Goal: Task Accomplishment & Management: Manage account settings

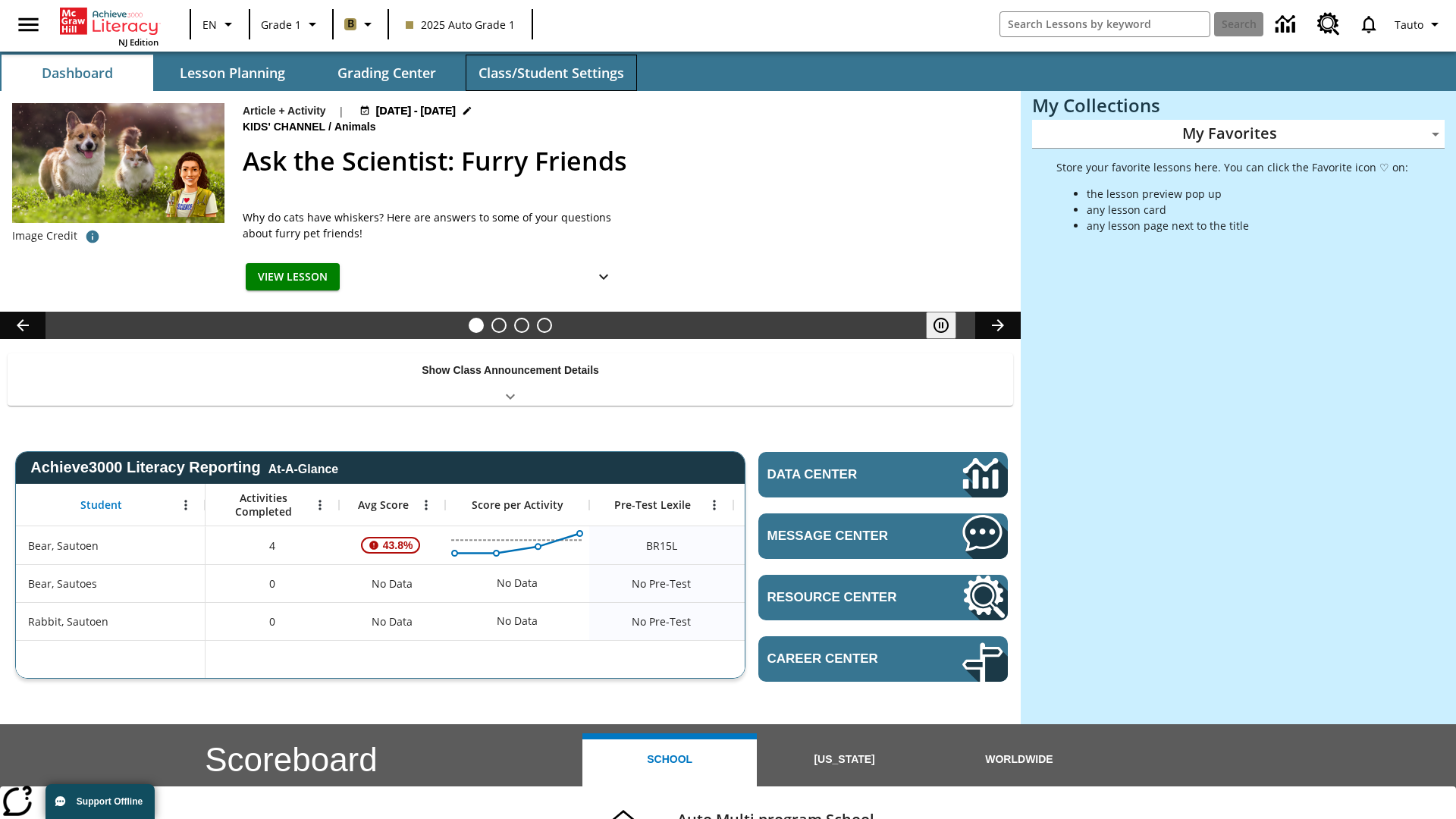
click at [551, 73] on button "Class/Student Settings" at bounding box center [551, 72] width 171 height 36
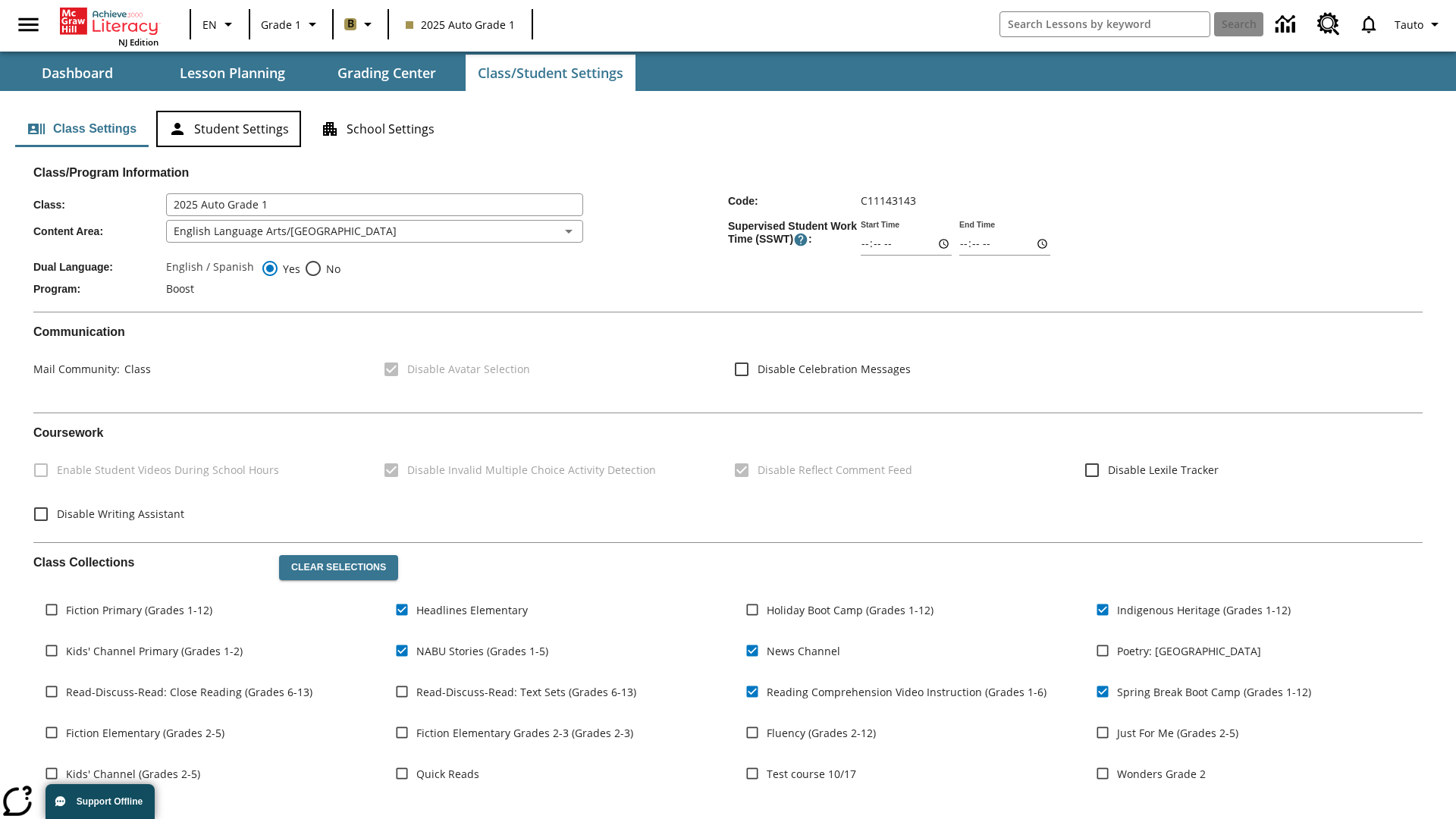
click at [228, 129] on button "Student Settings" at bounding box center [228, 128] width 145 height 36
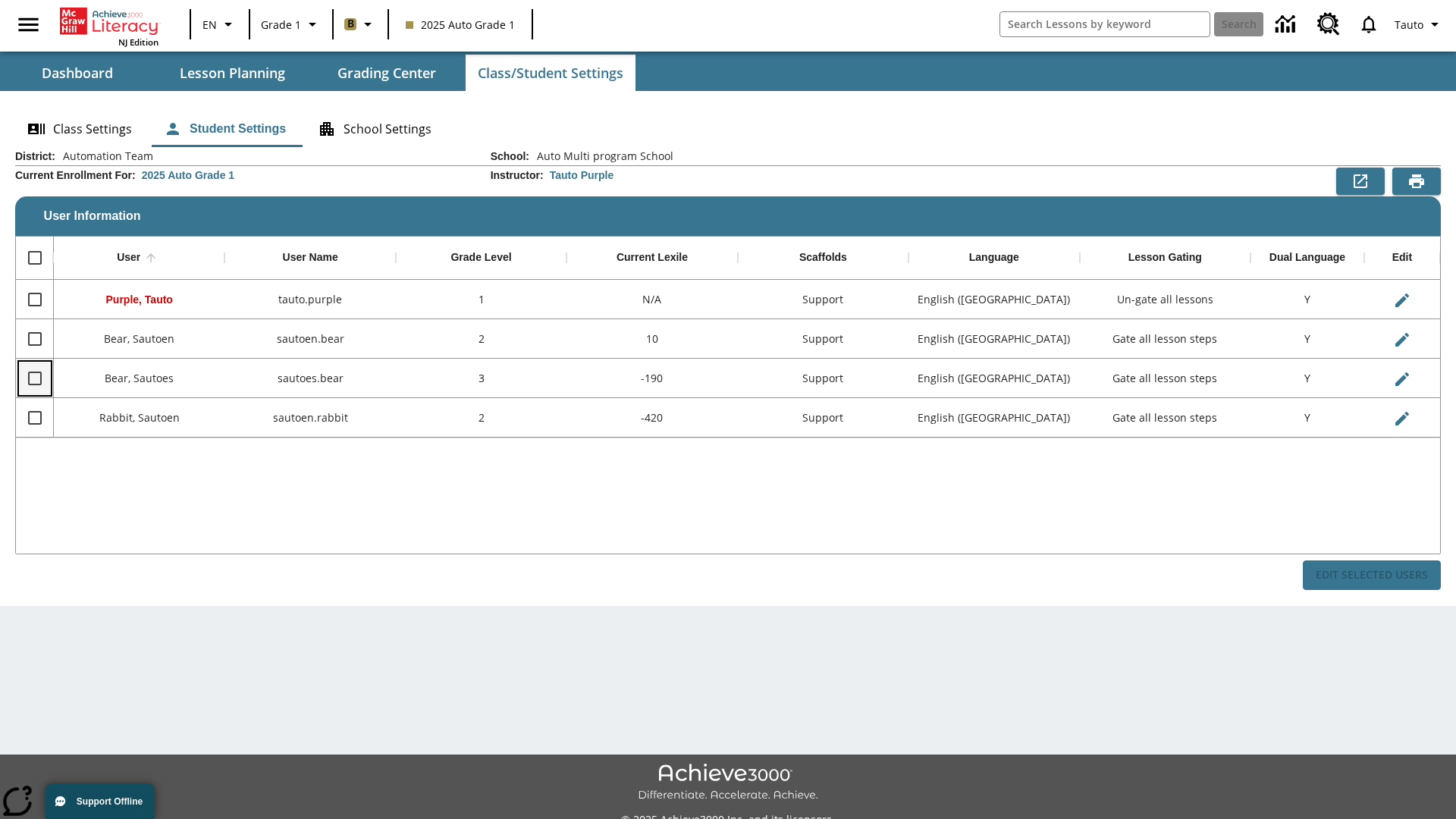
click at [34, 378] on input "Select row" at bounding box center [35, 378] width 32 height 32
checkbox input "true"
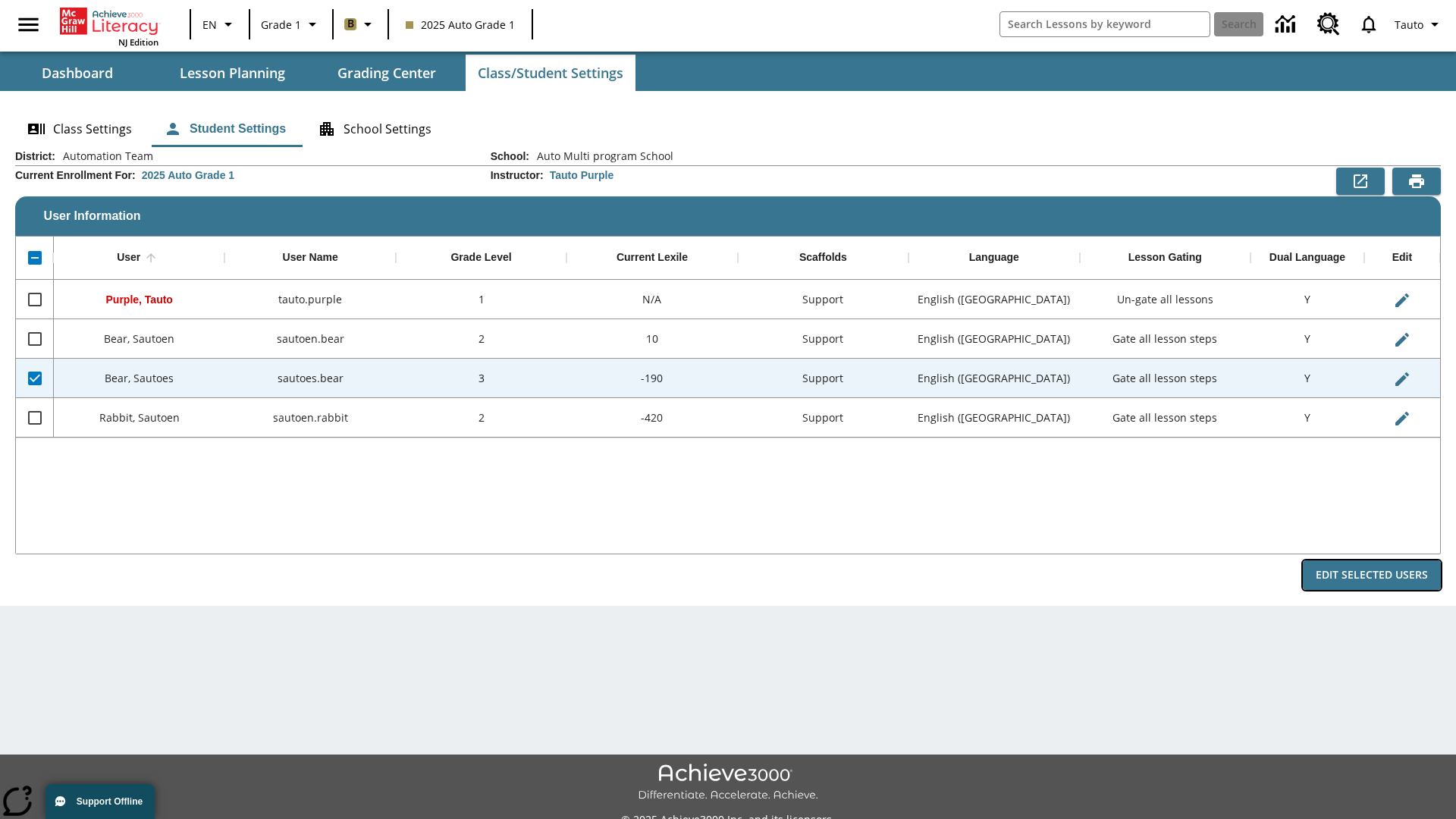
click at [1372, 575] on button "Edit Selected Users" at bounding box center [1372, 575] width 138 height 29
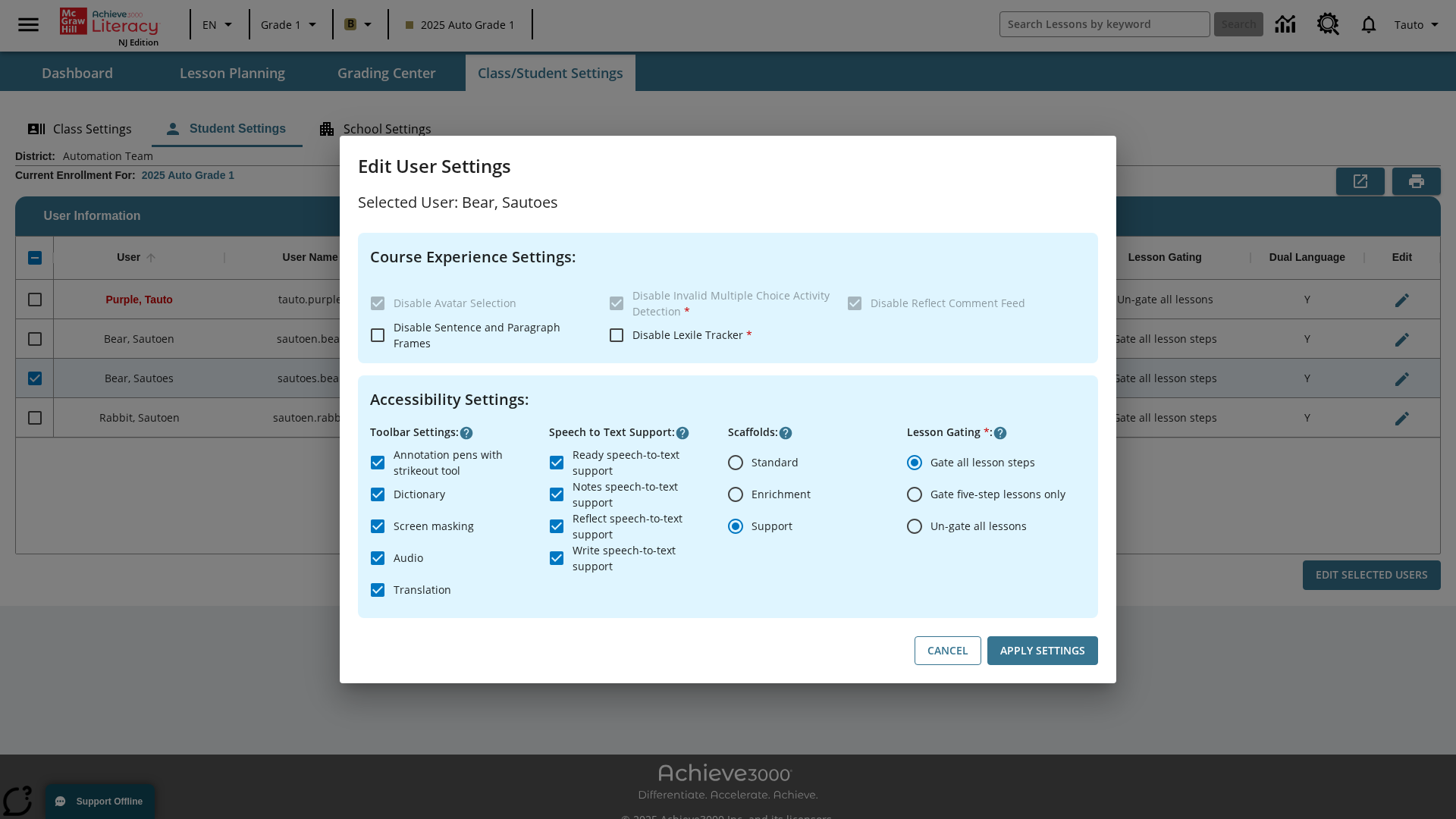
click at [915, 525] on input "Un-gate all lessons" at bounding box center [915, 526] width 32 height 32
radio input "true"
click at [1043, 650] on button "Apply Settings" at bounding box center [1043, 650] width 111 height 29
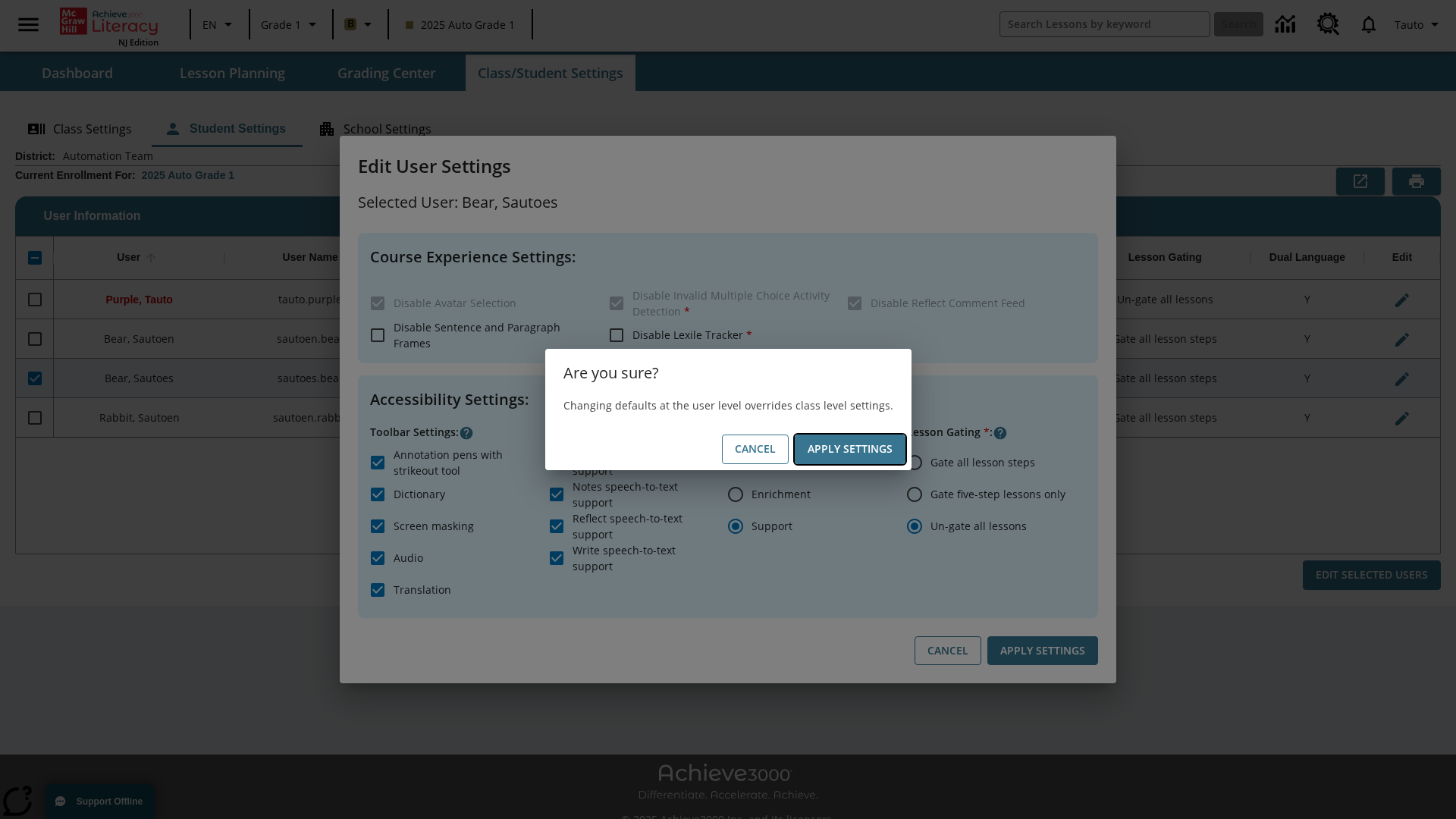
click at [849, 449] on button "Apply Settings" at bounding box center [850, 449] width 111 height 29
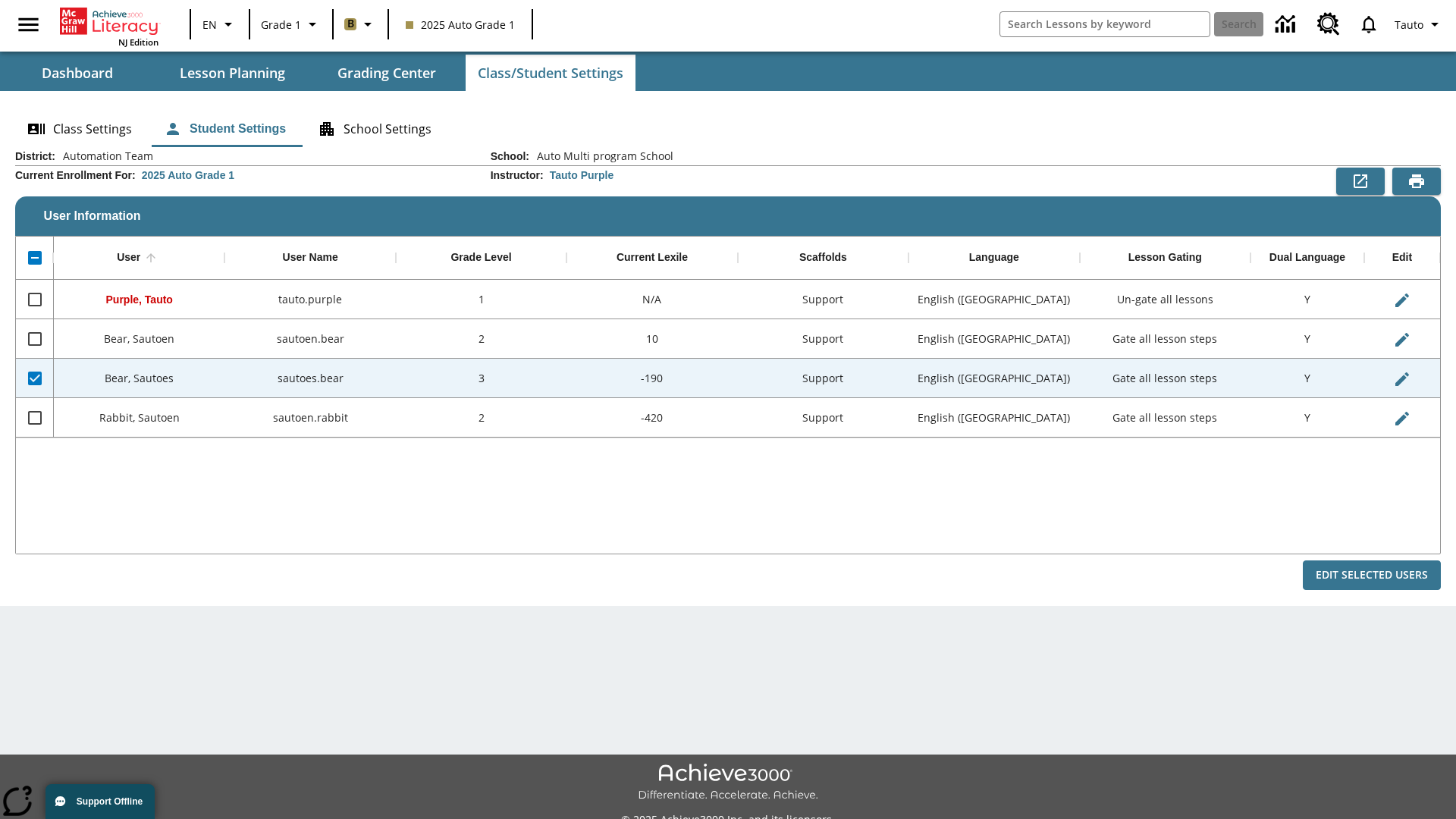
checkbox input "false"
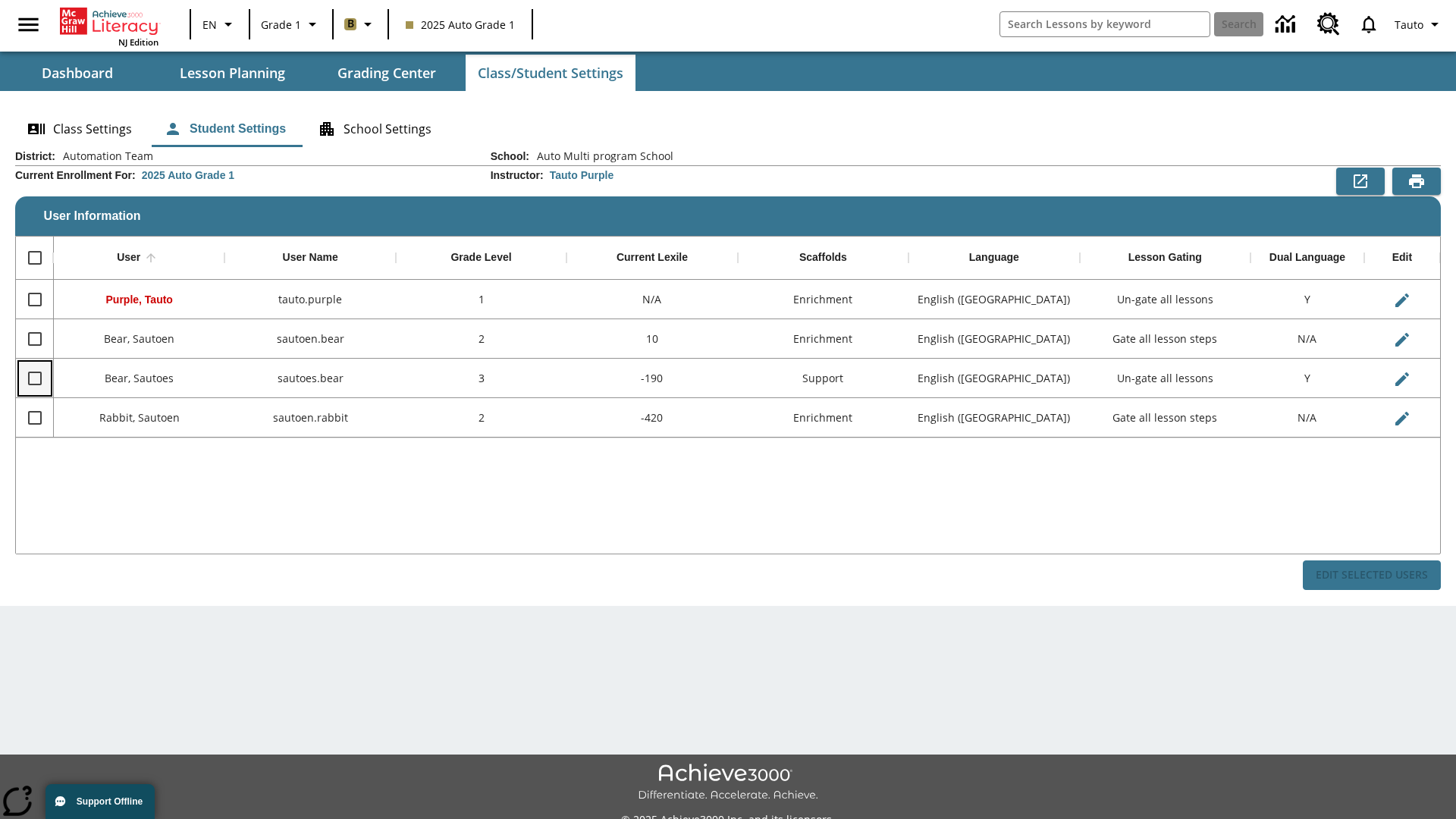
click at [34, 378] on input "Select row" at bounding box center [35, 378] width 32 height 32
checkbox input "true"
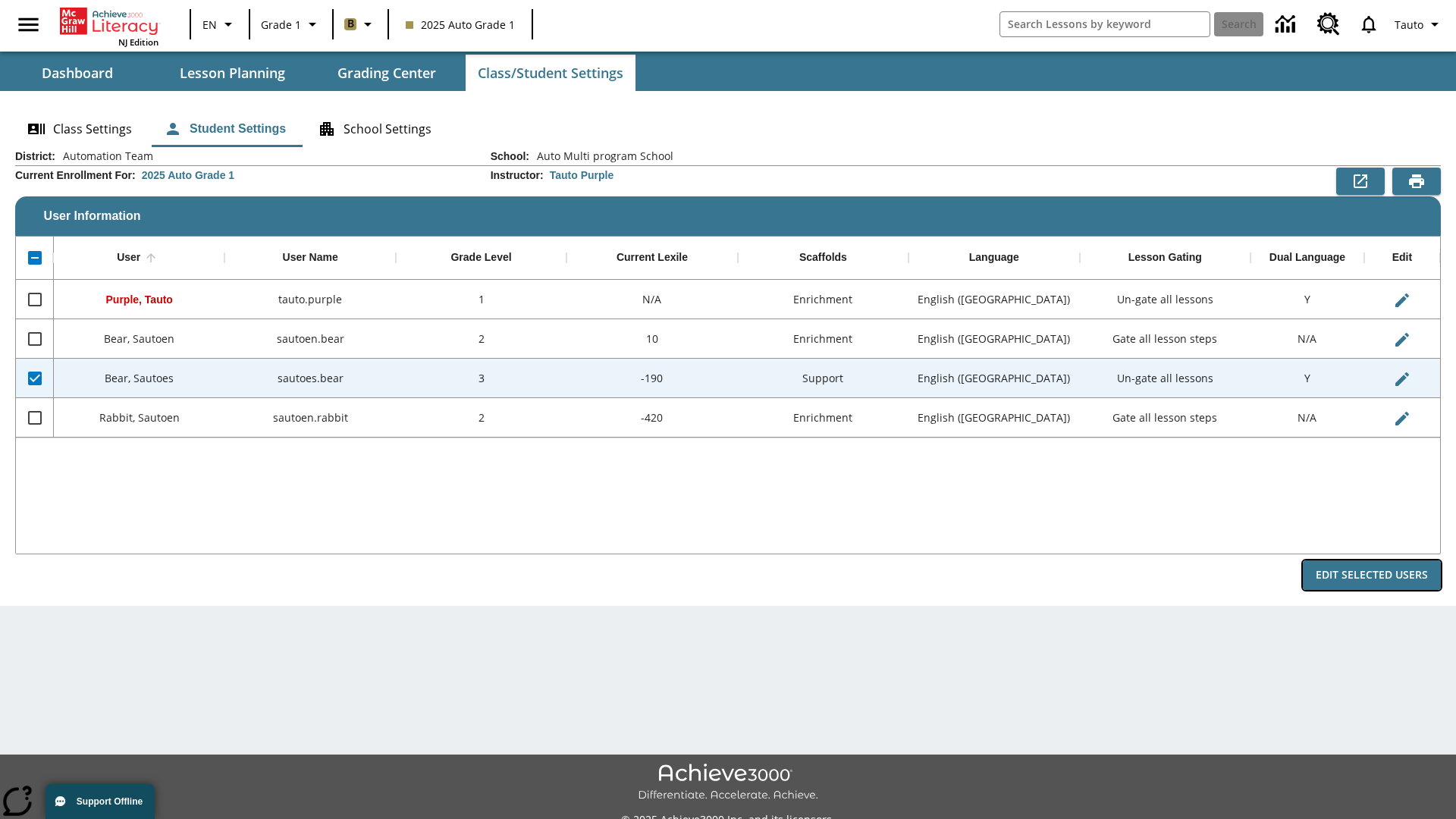
click at [1372, 575] on button "Edit Selected Users" at bounding box center [1372, 575] width 138 height 29
